Goal: Information Seeking & Learning: Learn about a topic

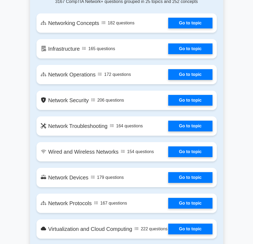
scroll to position [403, 0]
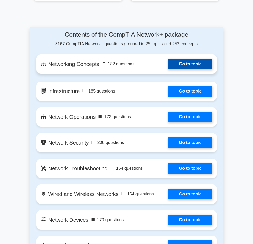
click at [197, 63] on link "Go to topic" at bounding box center [190, 64] width 44 height 11
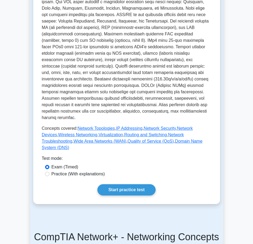
scroll to position [215, 0]
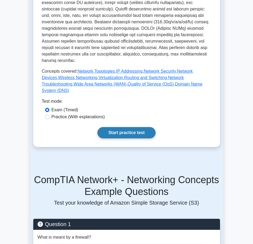
click at [135, 127] on link "Start practice test" at bounding box center [126, 132] width 58 height 11
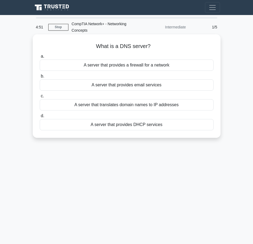
click at [73, 104] on div "A server that translates domain names to IP addresses" at bounding box center [127, 104] width 174 height 11
click at [40, 98] on input "c. A server that translates domain names to IP addresses" at bounding box center [40, 96] width 0 height 3
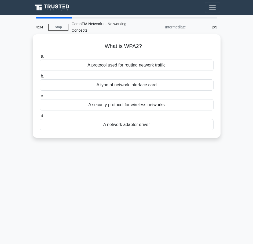
click at [136, 67] on div "A protocol used for routing network traffic" at bounding box center [127, 65] width 174 height 11
click at [40, 58] on input "a. A protocol used for routing network traffic" at bounding box center [40, 56] width 0 height 3
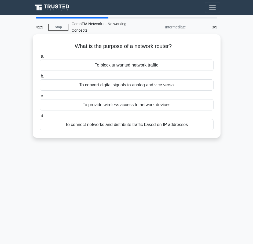
click at [142, 126] on div "To connect networks and distribute traffic based on IP addresses" at bounding box center [127, 124] width 174 height 11
click at [40, 118] on input "d. To connect networks and distribute traffic based on IP addresses" at bounding box center [40, 115] width 0 height 3
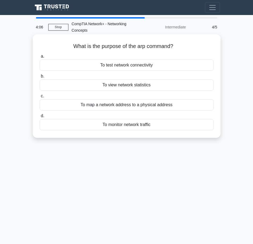
click at [140, 87] on div "To view network statistics" at bounding box center [127, 84] width 174 height 11
click at [40, 78] on input "b. To view network statistics" at bounding box center [40, 76] width 0 height 3
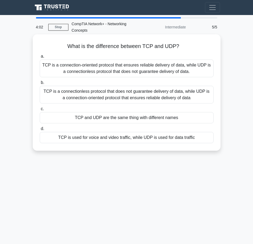
click at [139, 73] on div "TCP is a connection-oriented protocol that ensures reliable delivery of data, w…" at bounding box center [127, 69] width 174 height 18
click at [40, 58] on input "a. TCP is a connection-oriented protocol that ensures reliable delivery of data…" at bounding box center [40, 56] width 0 height 3
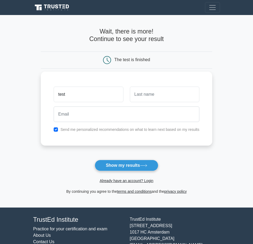
type input "test"
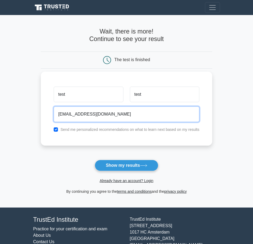
type input "test@mail.com"
click at [95, 160] on button "Show my results" at bounding box center [126, 165] width 63 height 11
